Goal: Task Accomplishment & Management: Use online tool/utility

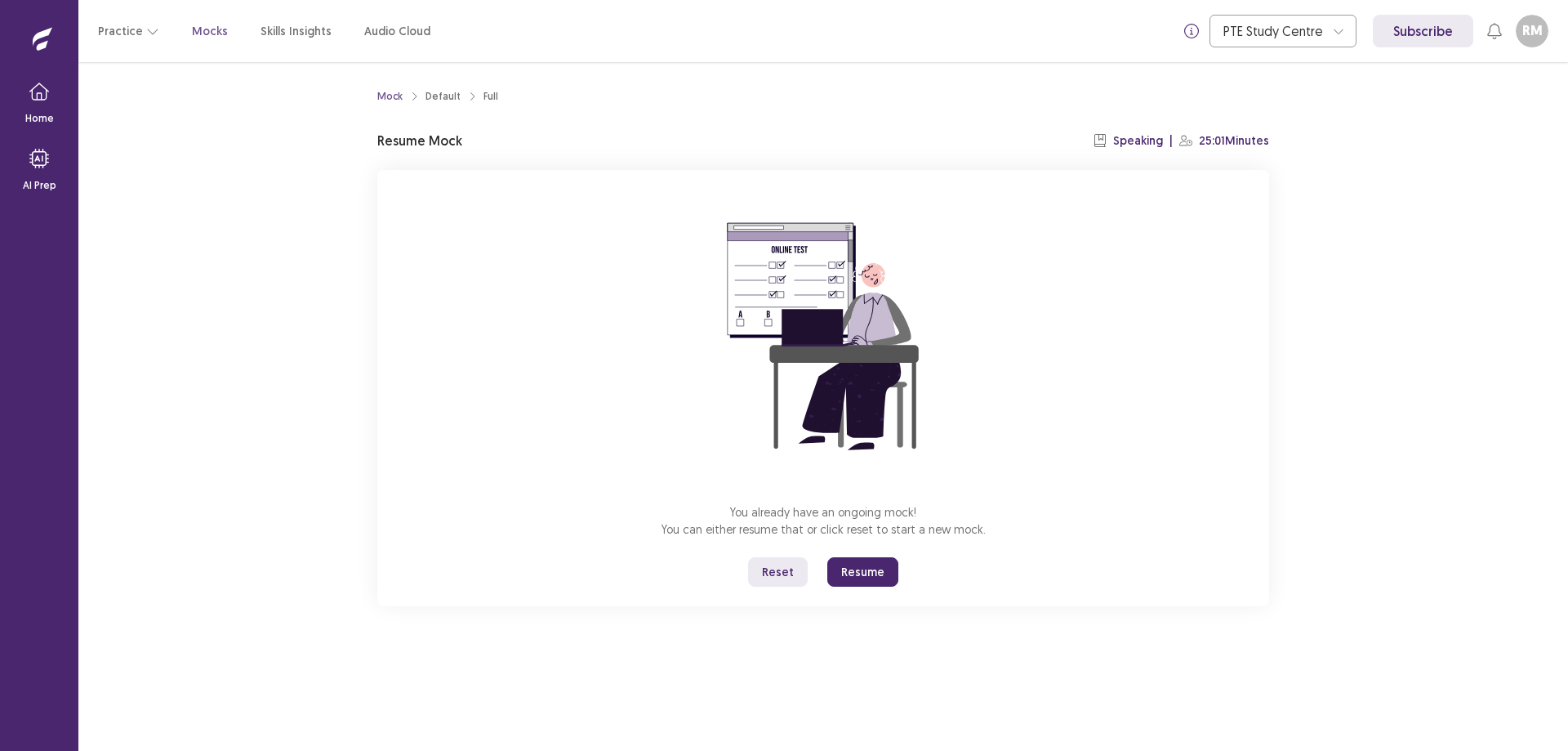
click at [786, 564] on button "Reset" at bounding box center [778, 572] width 59 height 30
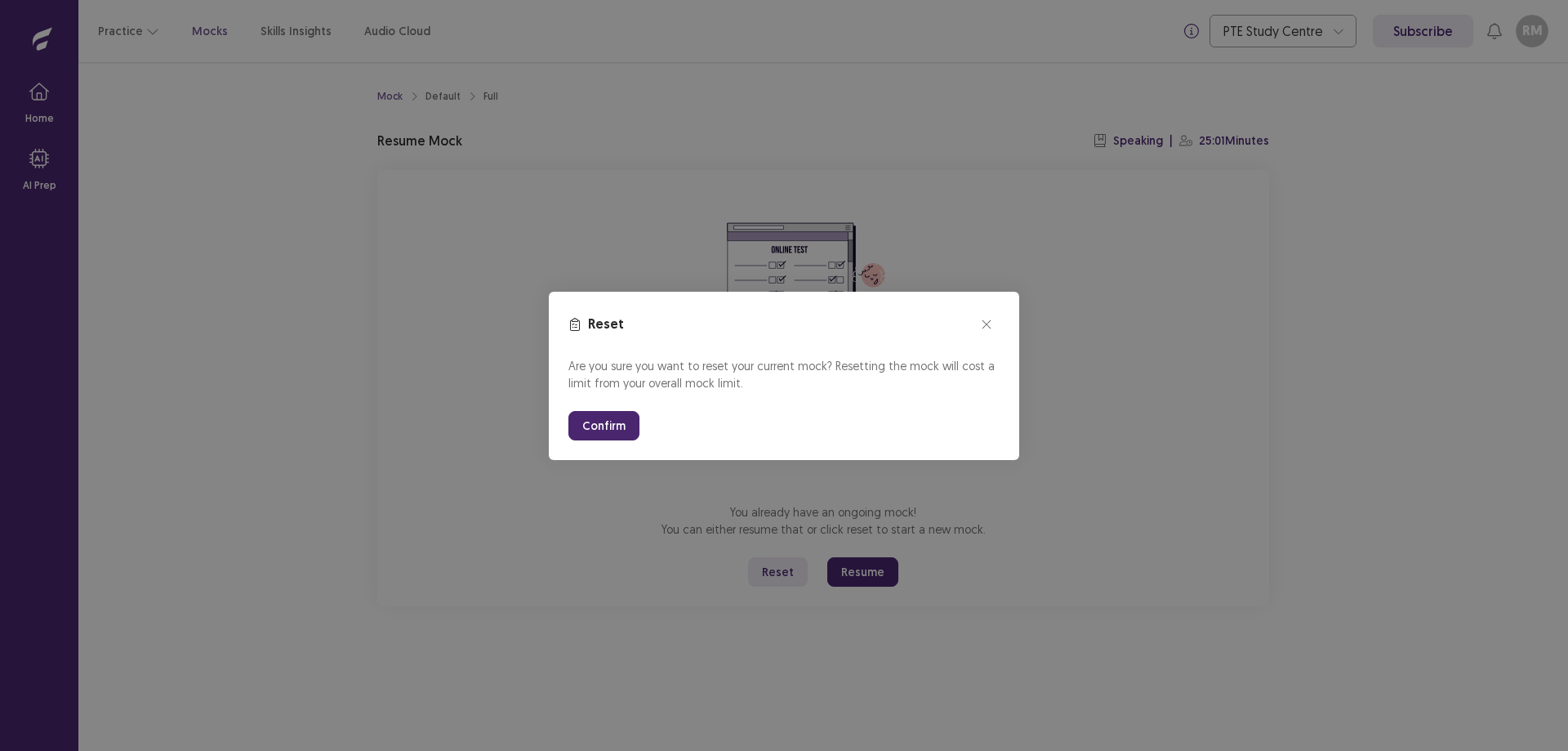
click at [623, 412] on button "Confirm" at bounding box center [604, 425] width 71 height 30
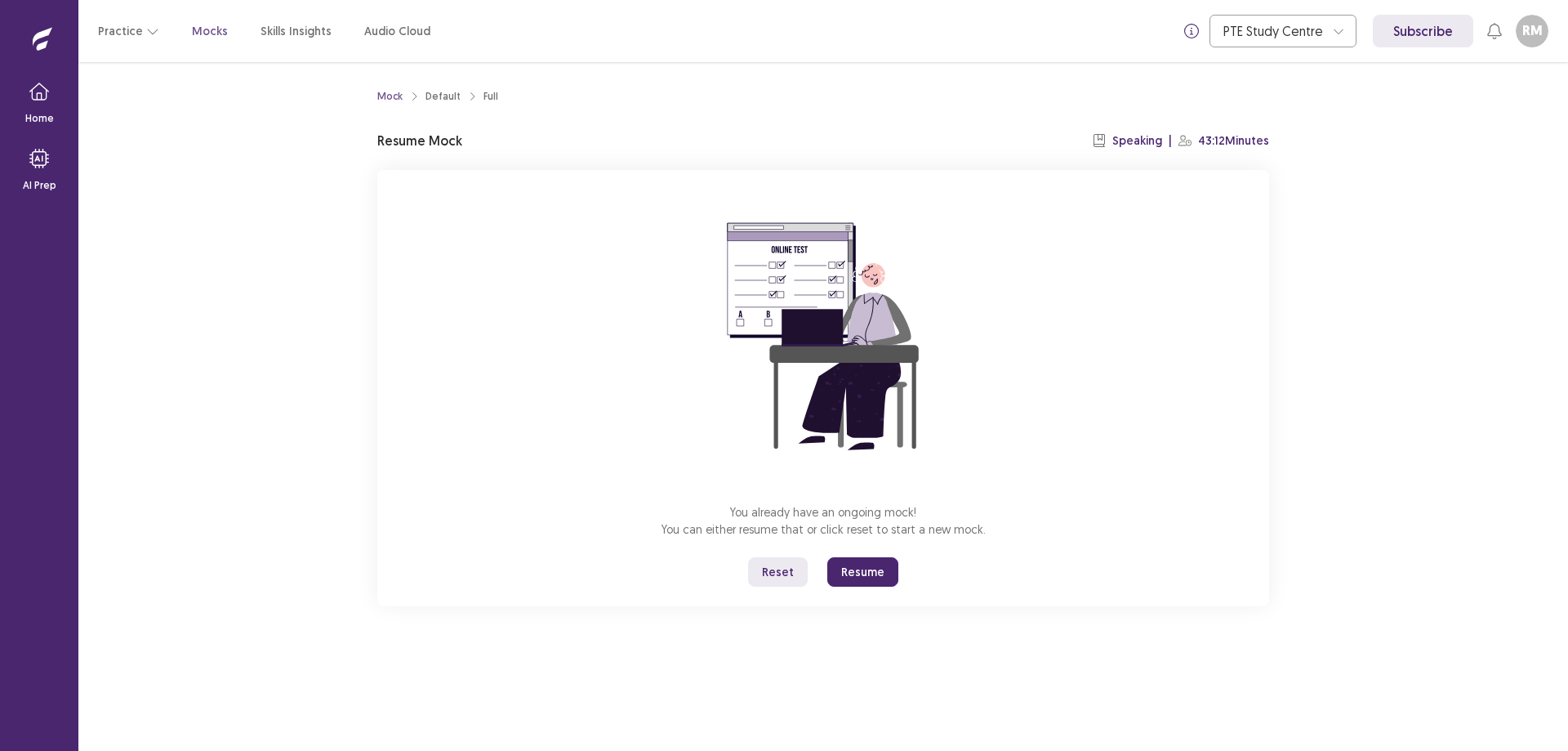
click at [487, 98] on div "Full" at bounding box center [491, 96] width 15 height 15
click at [774, 570] on button "Reset" at bounding box center [778, 572] width 59 height 30
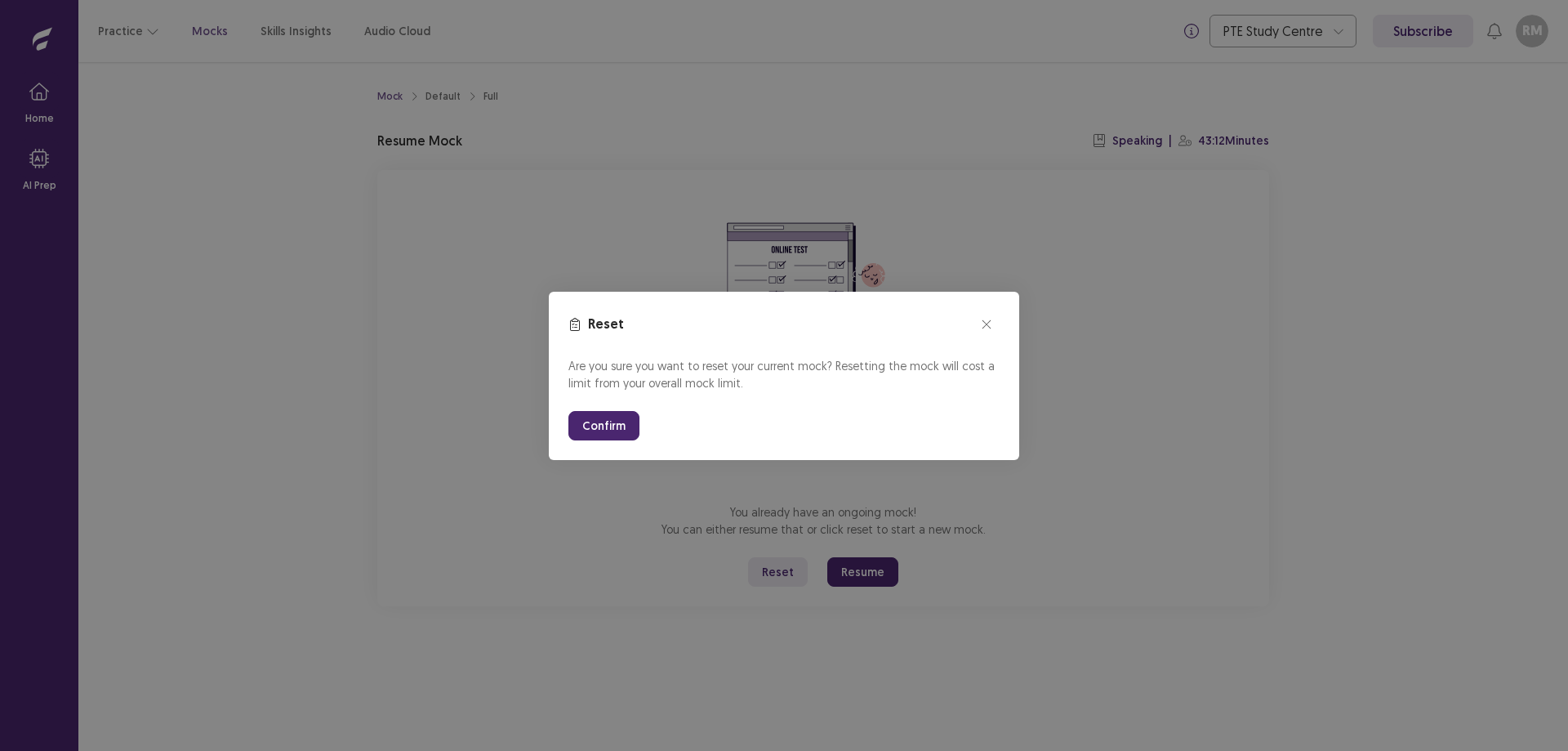
click at [614, 431] on button "Confirm" at bounding box center [604, 425] width 71 height 30
